Goal: Contribute content: Add original content to the website for others to see

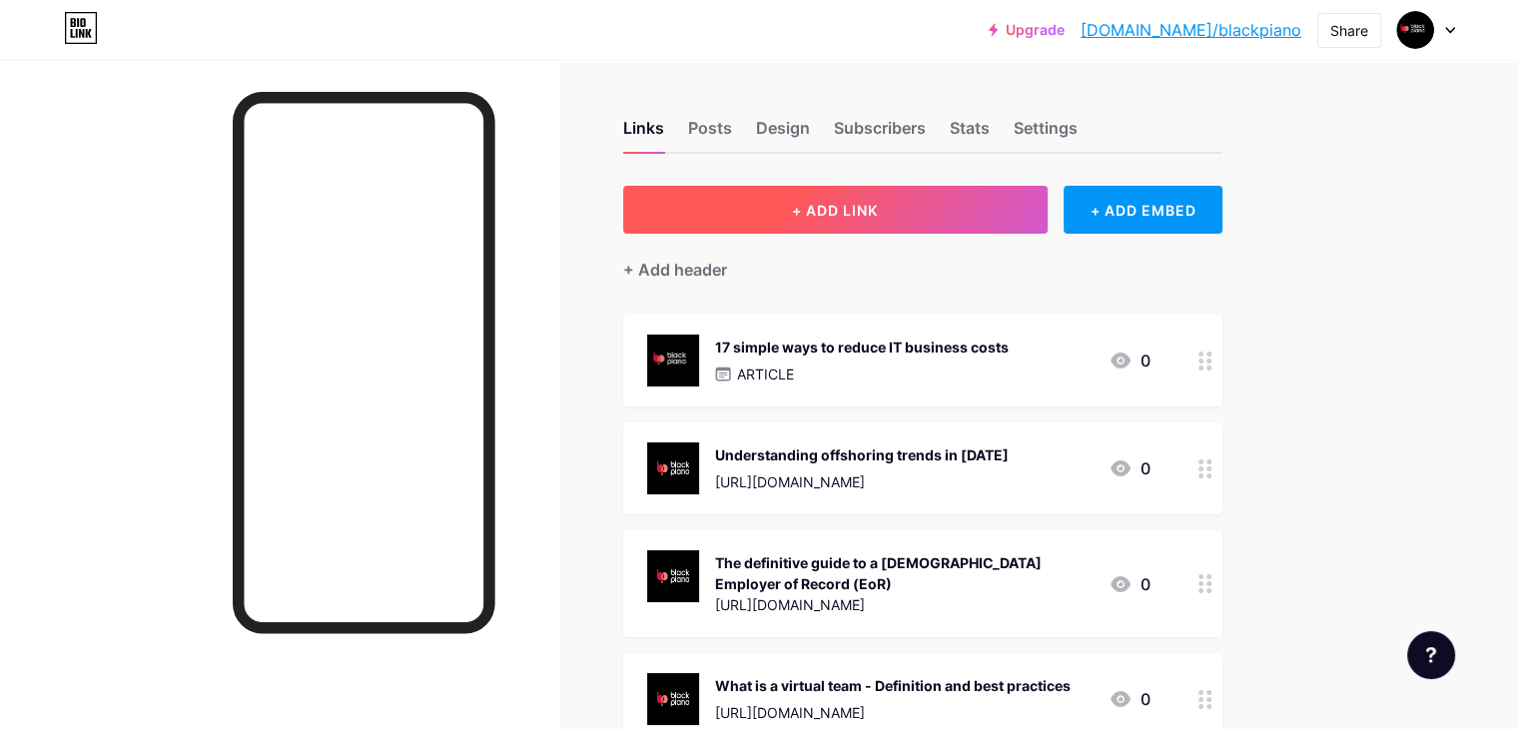
click at [957, 220] on button "+ ADD LINK" at bounding box center [835, 210] width 424 height 48
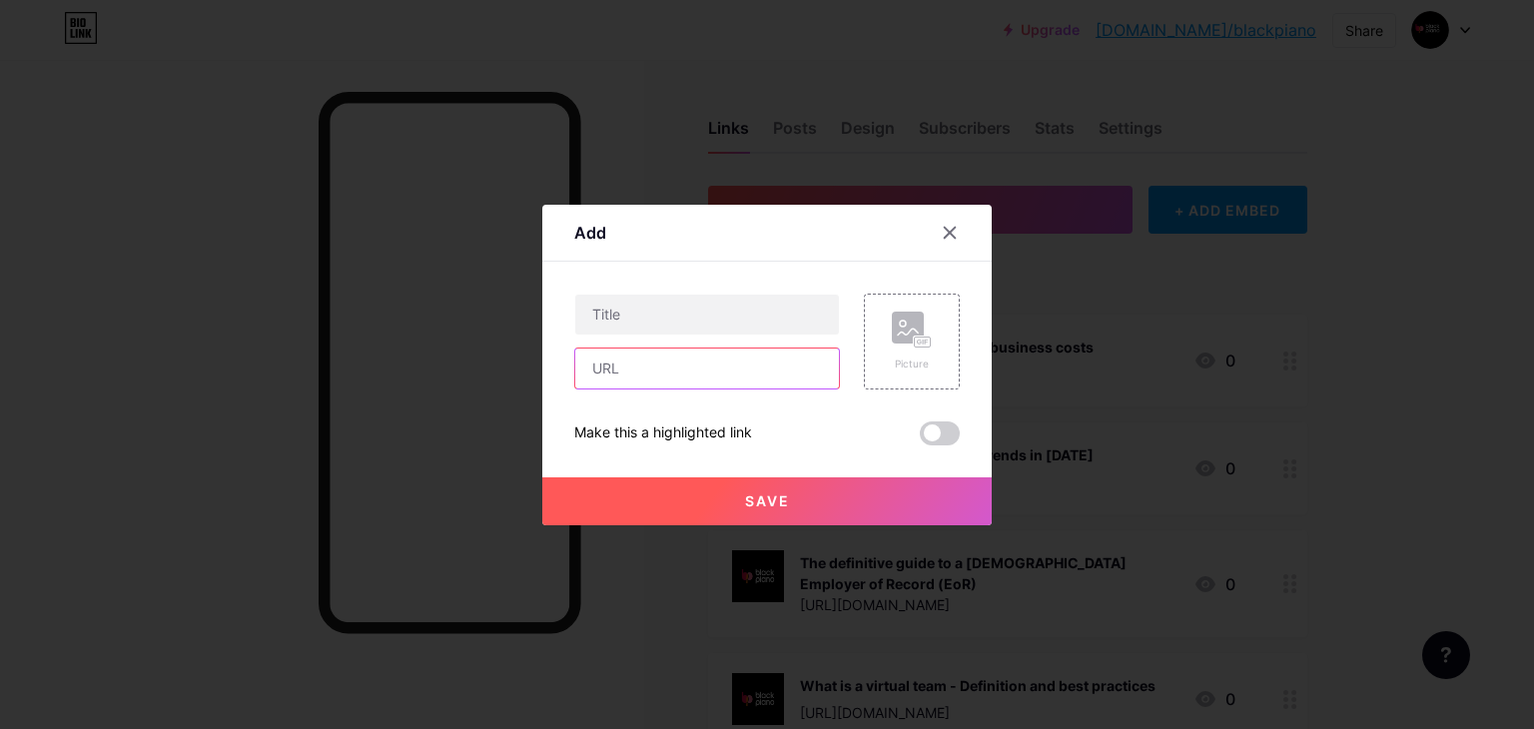
click at [619, 365] on input "text" at bounding box center [707, 368] width 264 height 40
paste input "[URL][DOMAIN_NAME]"
type input "[URL][DOMAIN_NAME]"
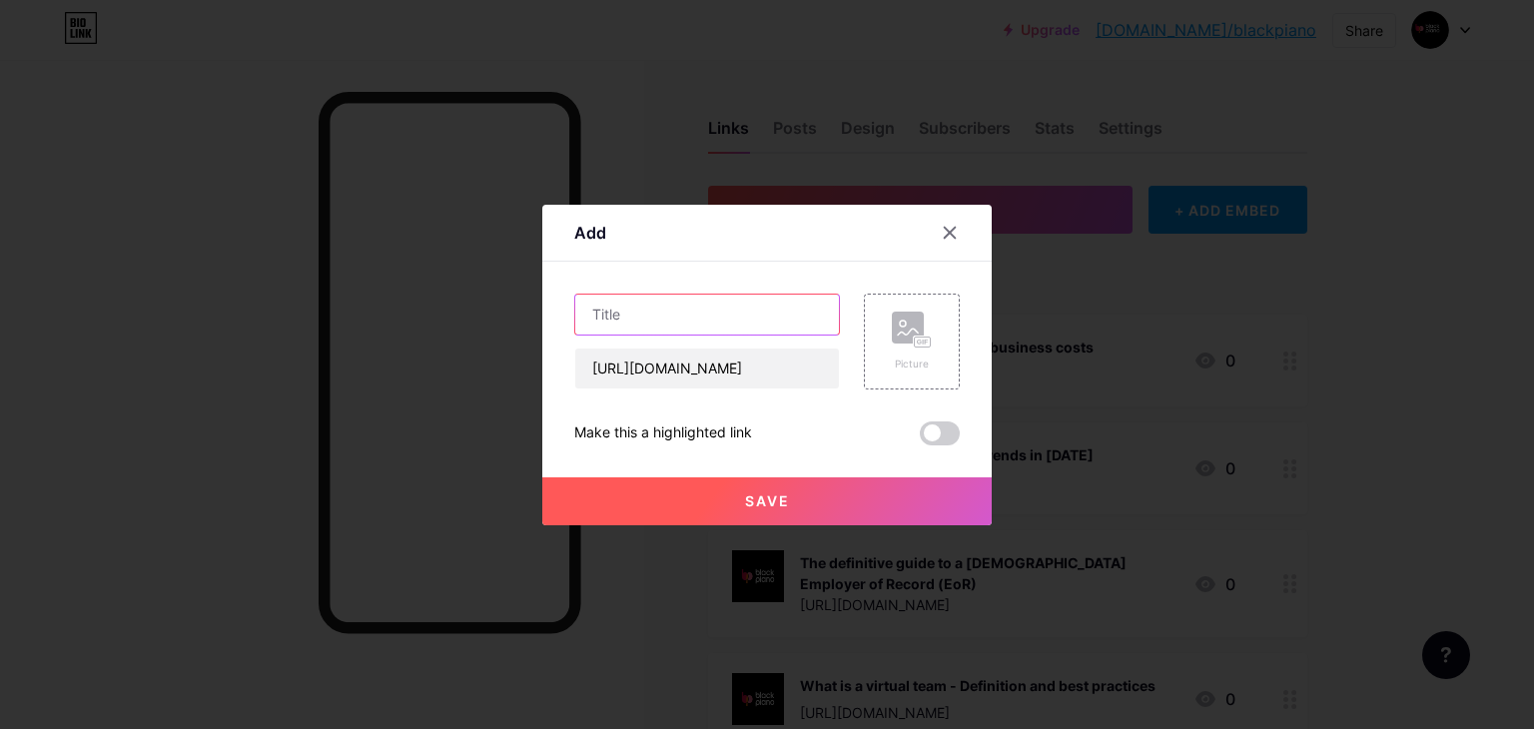
click at [635, 305] on input "text" at bounding box center [707, 315] width 264 height 40
paste input "Hire Full Stack Developers remotely with Black Piano"
type input "Hire Full Stack Developers remotely with Black Piano"
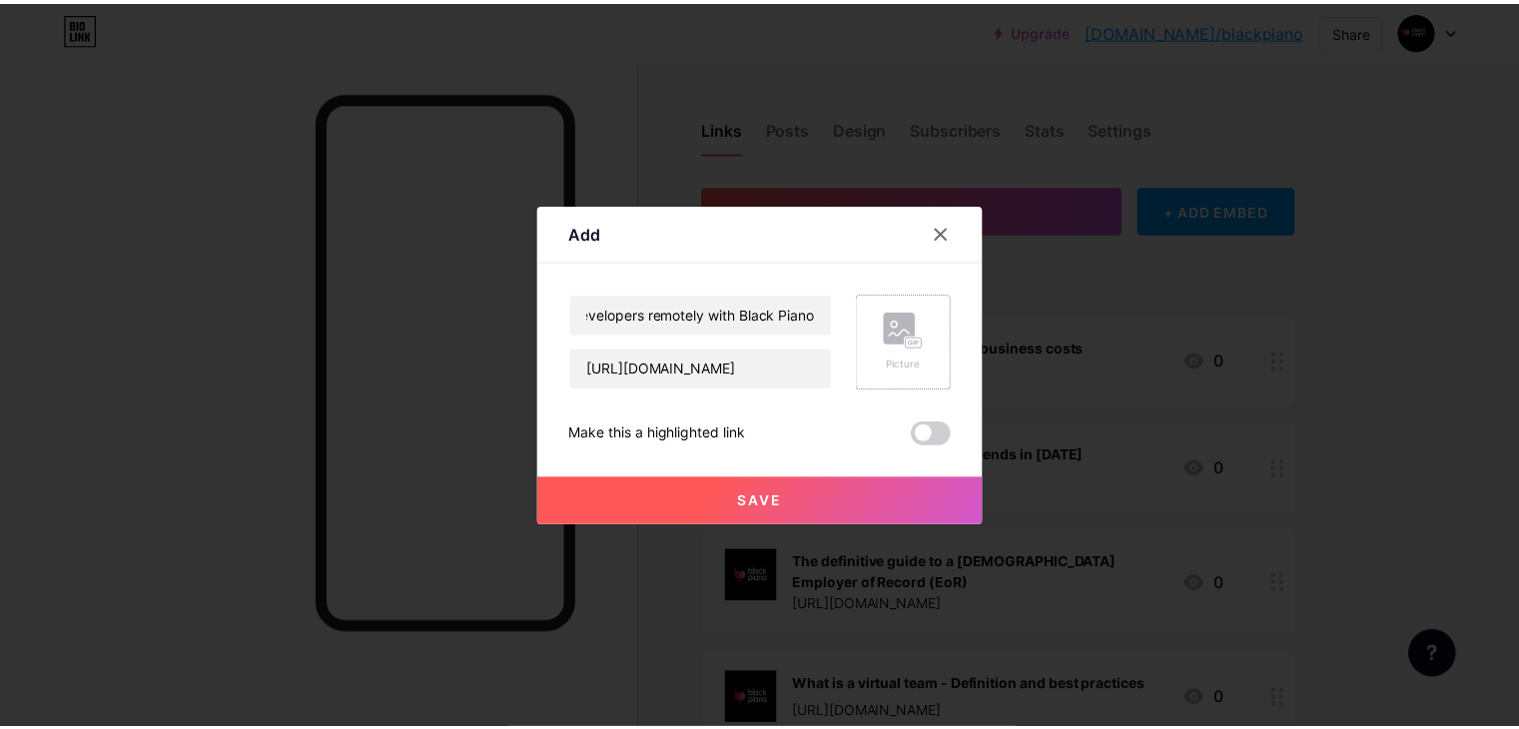
scroll to position [0, 0]
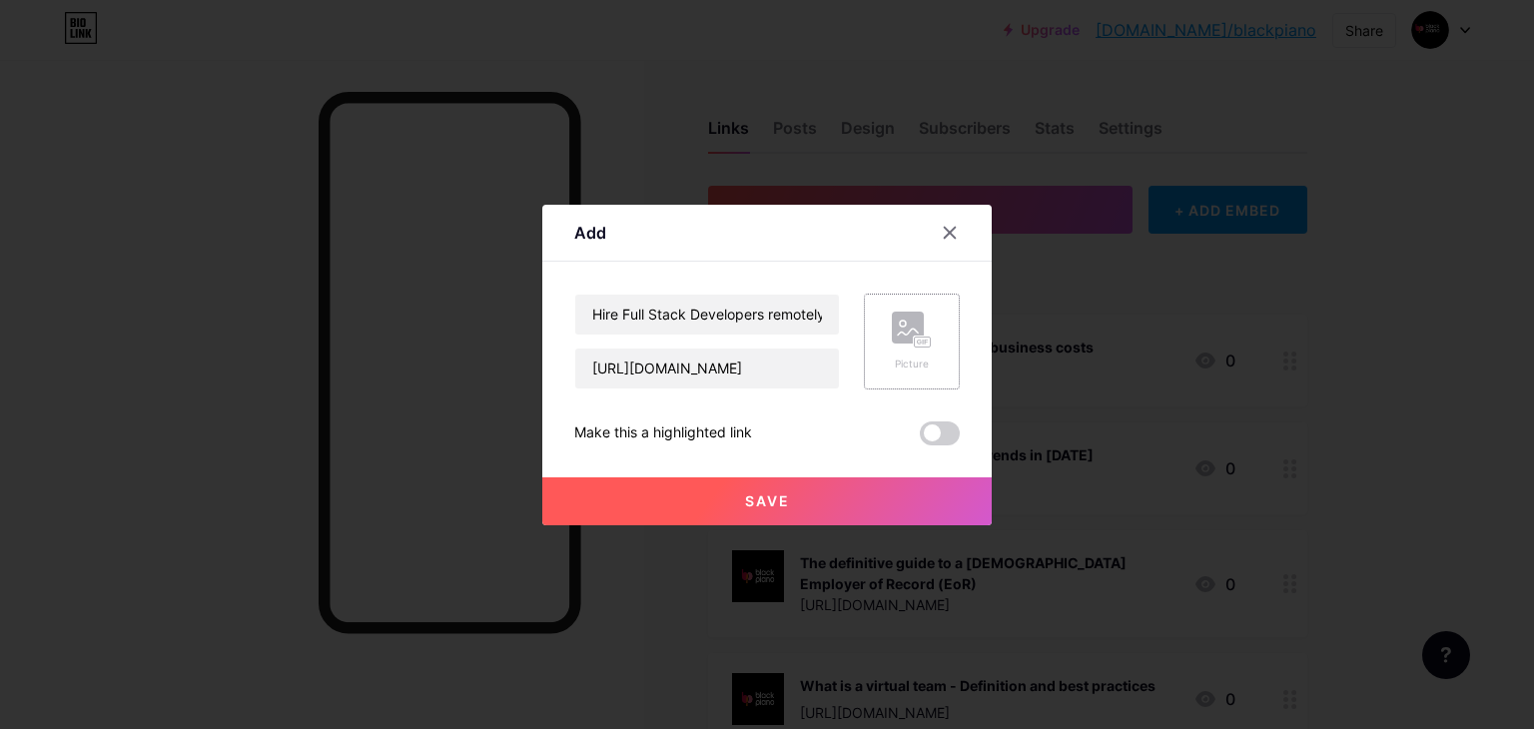
click at [915, 336] on rect at bounding box center [923, 341] width 16 height 10
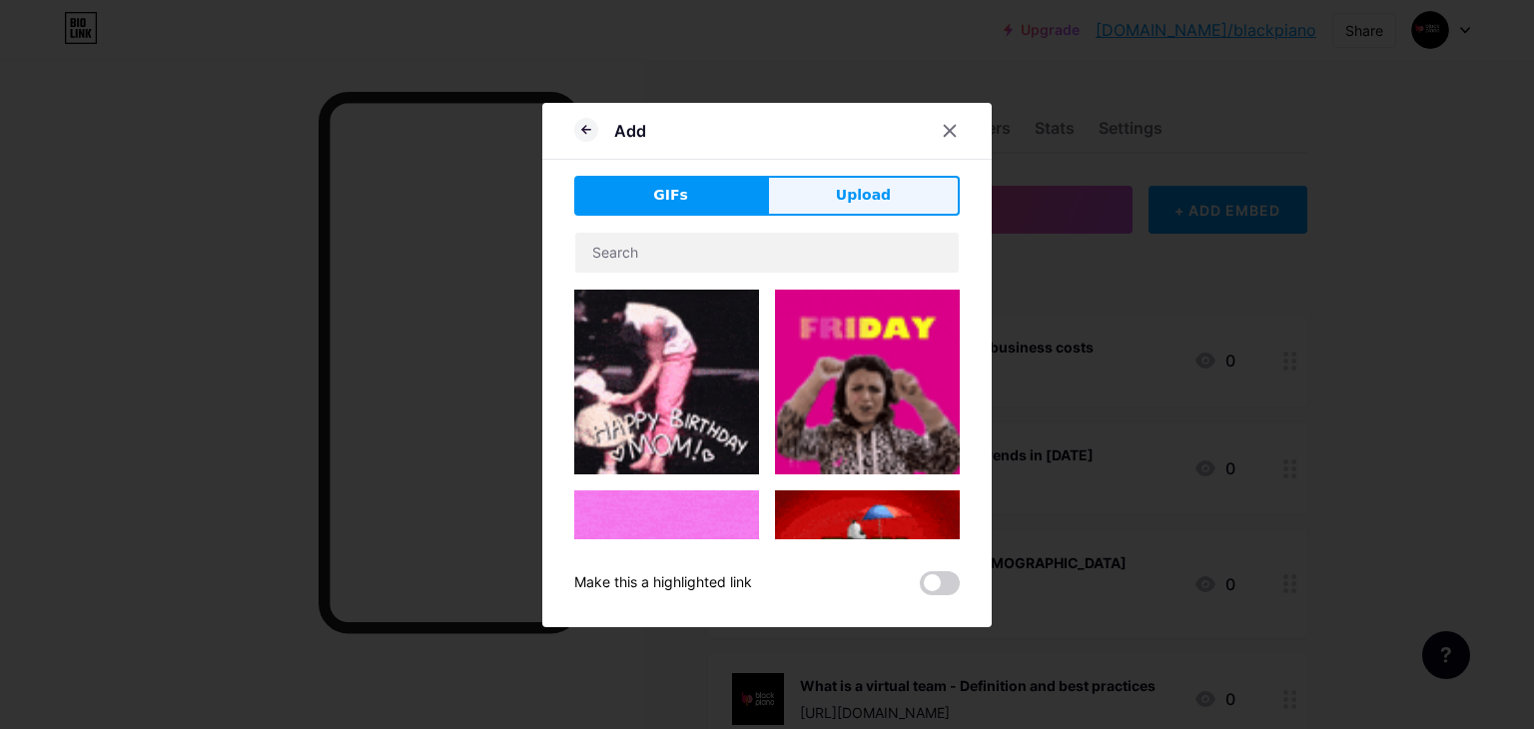
click at [835, 205] on button "Upload" at bounding box center [863, 196] width 193 height 40
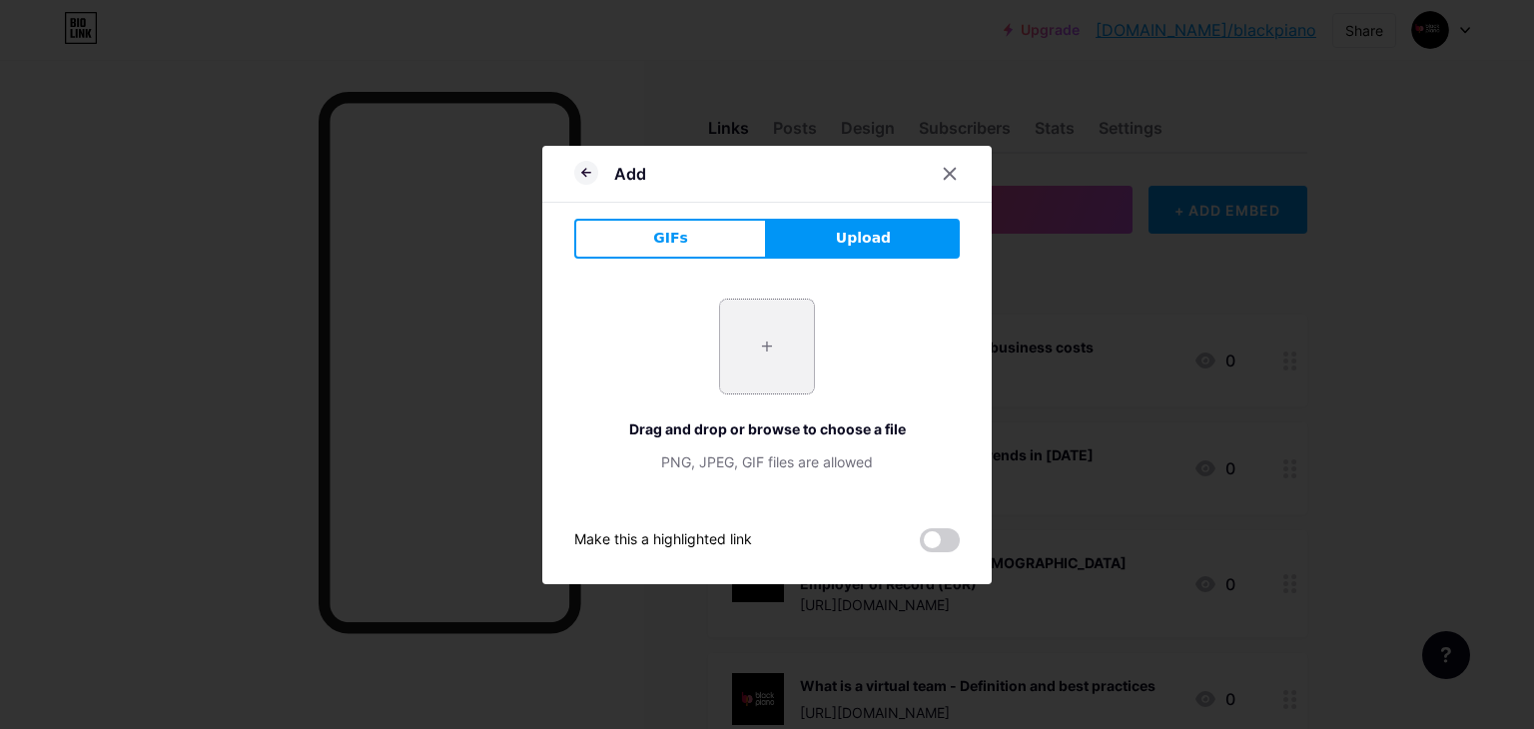
click at [773, 356] on input "file" at bounding box center [767, 347] width 94 height 94
type input "C:\fakepath\black piano logo.png"
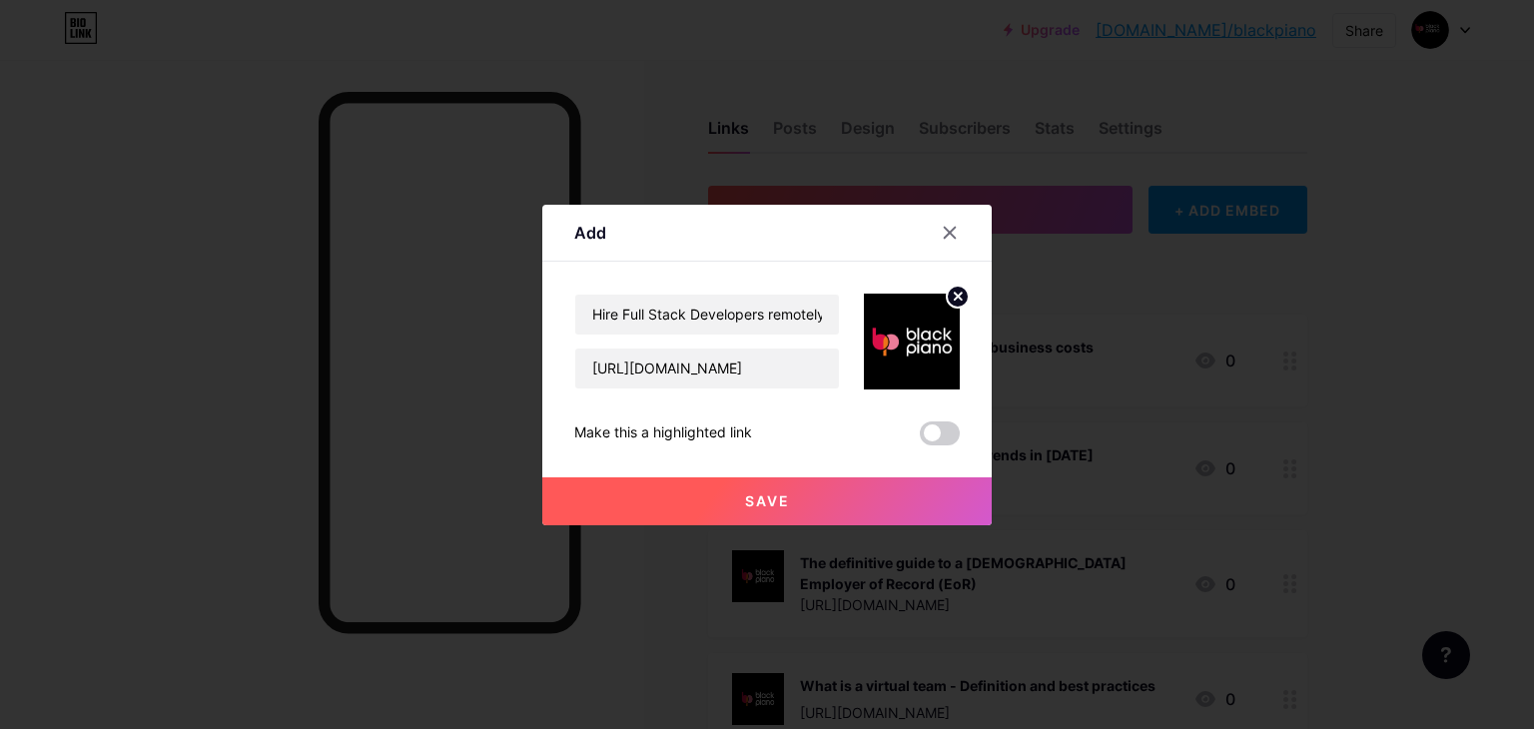
click at [759, 512] on button "Save" at bounding box center [766, 501] width 449 height 48
